Goal: Task Accomplishment & Management: Manage account settings

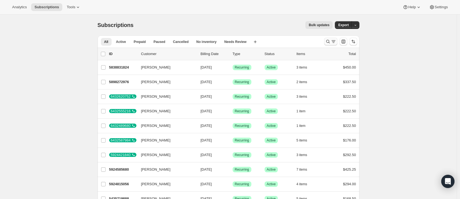
click at [331, 42] on icon "Search and filter results" at bounding box center [328, 42] width 6 height 6
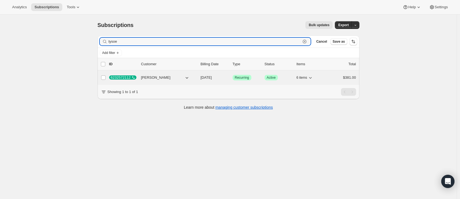
type input "tysoe"
click at [206, 77] on span "[DATE]" at bounding box center [206, 77] width 11 height 4
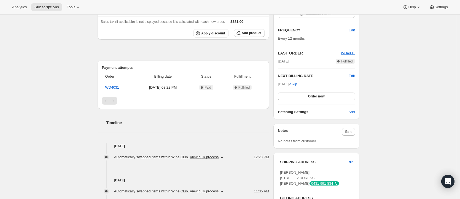
scroll to position [175, 0]
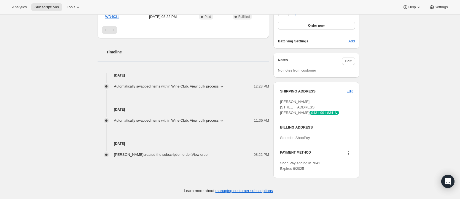
click at [388, 129] on div "Subscription # 6232572112 . This page is ready Subscription # 6232572112 Succes…" at bounding box center [228, 27] width 456 height 344
click at [378, 91] on div "Subscription # 6232572112 . This page is ready Subscription # 6232572112 Succes…" at bounding box center [228, 27] width 456 height 344
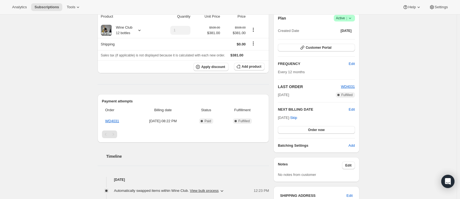
scroll to position [56, 0]
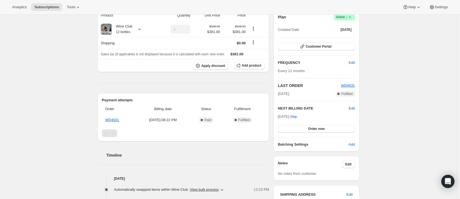
click at [377, 105] on div "Subscription # 6232572112 . This page is ready Subscription # 6232572112 Succes…" at bounding box center [228, 131] width 456 height 344
click at [394, 97] on div "Subscription # 6232572112 . This page is ready Subscription # 6232572112 Succes…" at bounding box center [228, 131] width 456 height 344
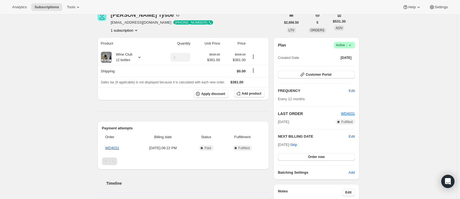
scroll to position [22, 0]
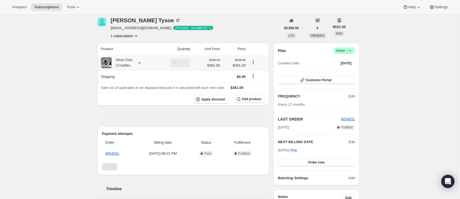
click at [142, 62] on icon at bounding box center [140, 63] width 6 height 6
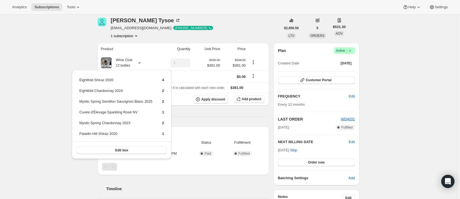
click at [231, 25] on div "[PERSON_NAME] [EMAIL_ADDRESS][DOMAIN_NAME] · [PHONE_NUMBER] 1 subscription" at bounding box center [189, 28] width 183 height 21
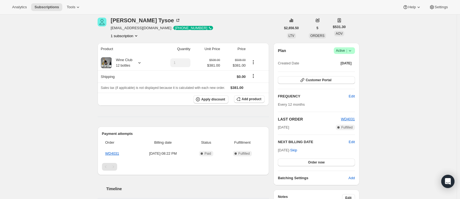
click at [226, 18] on div "[PERSON_NAME] [EMAIL_ADDRESS][DOMAIN_NAME] · [PHONE_NUMBER] 1 subscription" at bounding box center [189, 28] width 183 height 21
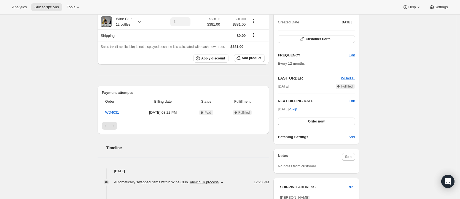
scroll to position [175, 0]
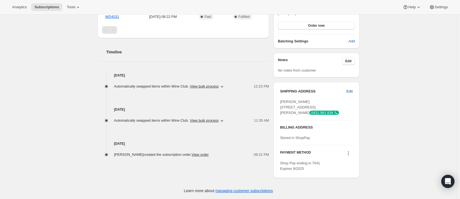
click at [350, 89] on span "Edit" at bounding box center [349, 92] width 6 height 6
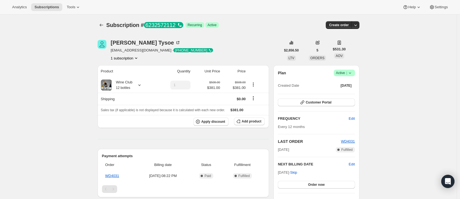
select select "WA"
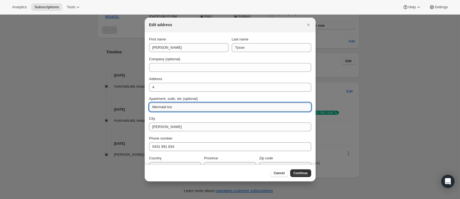
drag, startPoint x: 183, startPoint y: 106, endPoint x: 150, endPoint y: 103, distance: 33.1
click at [150, 105] on input "Mermaid tce" at bounding box center [230, 107] width 162 height 9
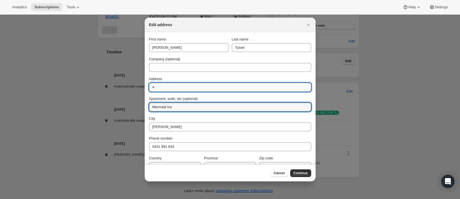
click at [177, 87] on input "4" at bounding box center [230, 87] width 162 height 9
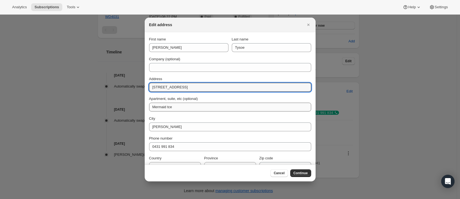
type input "[STREET_ADDRESS]"
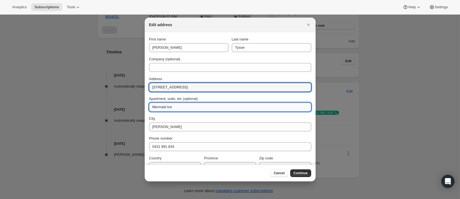
click at [186, 107] on input "Mermaid tce" at bounding box center [230, 107] width 162 height 9
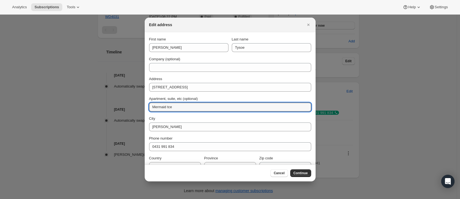
drag, startPoint x: 186, startPoint y: 107, endPoint x: 137, endPoint y: 106, distance: 49.9
click at [142, 199] on div "Edit address First name [PERSON_NAME] Last name Tysoe Company (optional) Addres…" at bounding box center [230, 199] width 460 height 0
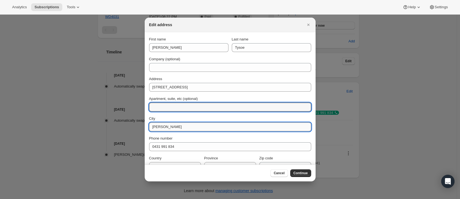
click at [283, 127] on input "[PERSON_NAME]" at bounding box center [230, 127] width 162 height 9
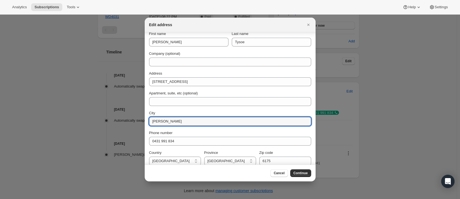
scroll to position [11, 0]
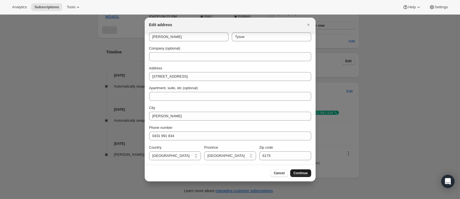
click at [296, 172] on span "Continue" at bounding box center [300, 173] width 14 height 4
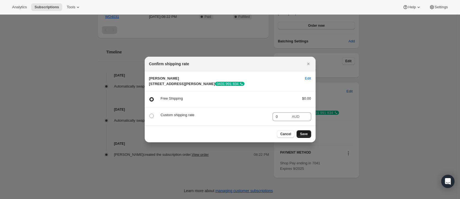
click at [306, 136] on span "Save" at bounding box center [304, 134] width 8 height 4
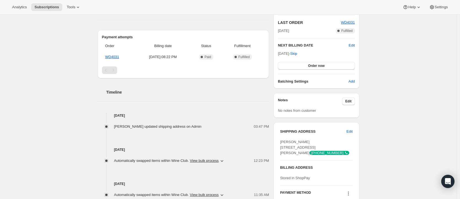
scroll to position [195, 0]
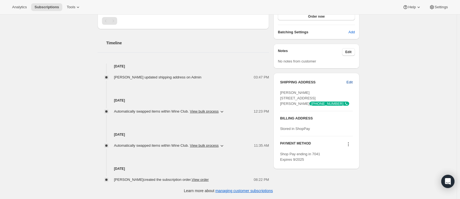
click at [351, 80] on span "Edit" at bounding box center [349, 83] width 6 height 6
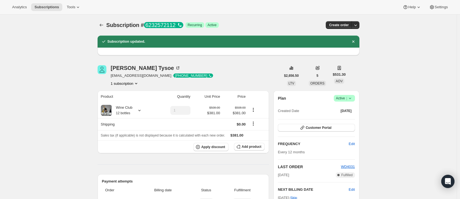
select select "WA"
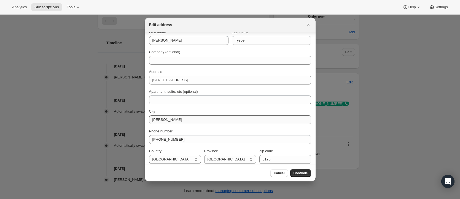
scroll to position [11, 0]
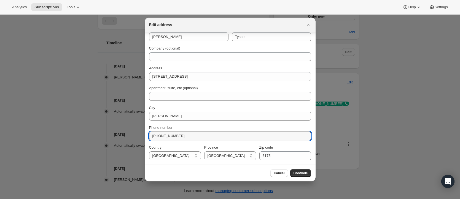
drag, startPoint x: 190, startPoint y: 138, endPoint x: 144, endPoint y: 136, distance: 46.9
click at [144, 199] on div "Edit address First name [PERSON_NAME] Last name Tysoe Company (optional) Addres…" at bounding box center [230, 199] width 460 height 0
drag, startPoint x: 180, startPoint y: 136, endPoint x: 121, endPoint y: 134, distance: 59.3
click at [121, 199] on div "Edit address First name [PERSON_NAME] Last name Tysoe Company (optional) Addres…" at bounding box center [230, 199] width 460 height 0
type input "0403941612"
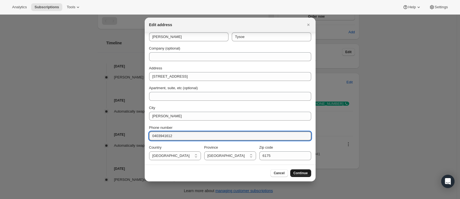
click at [295, 172] on span "Continue" at bounding box center [300, 173] width 14 height 4
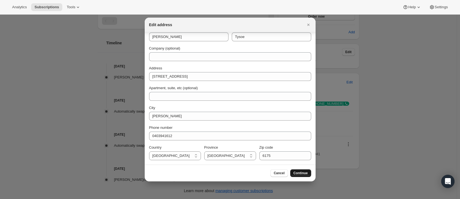
scroll to position [0, 0]
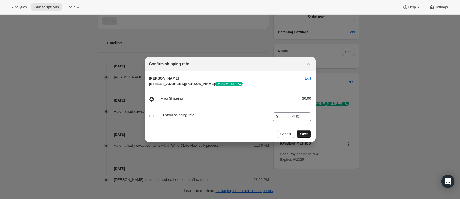
click at [304, 138] on button "Save" at bounding box center [303, 134] width 14 height 8
